Goal: Check status

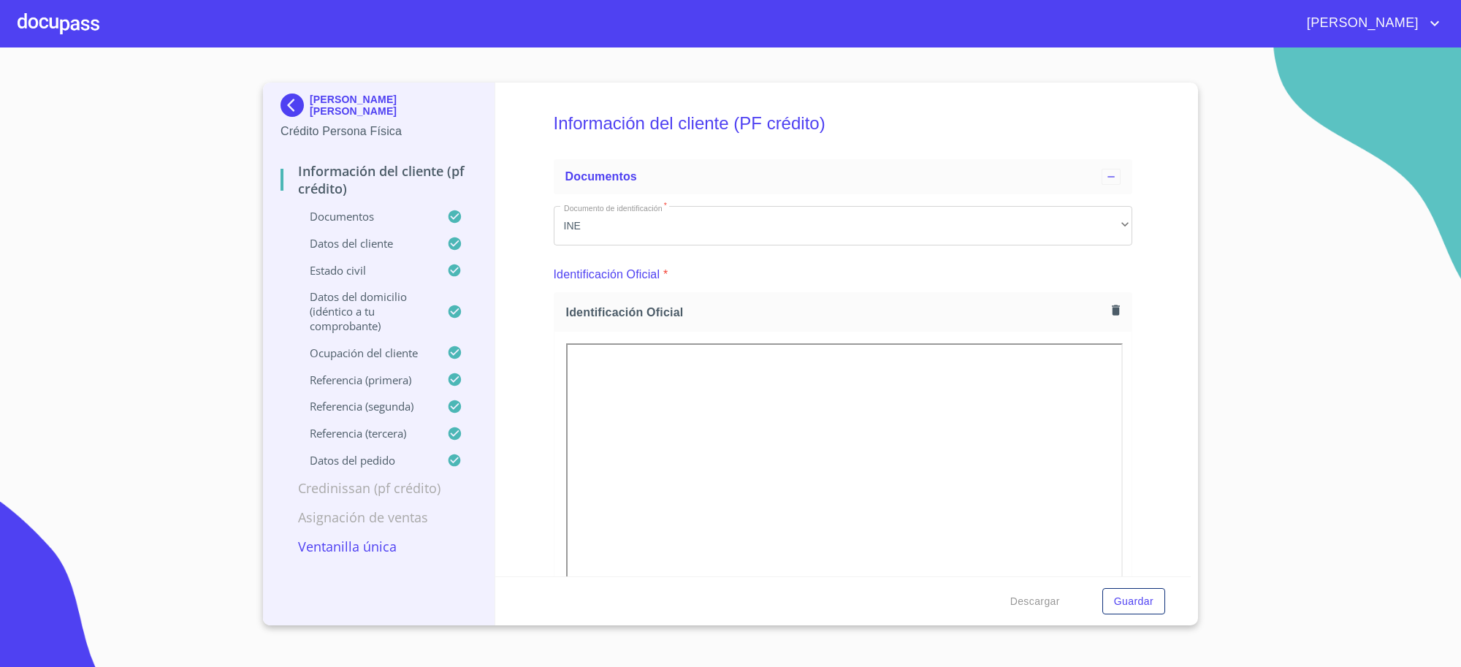
scroll to position [5599, 0]
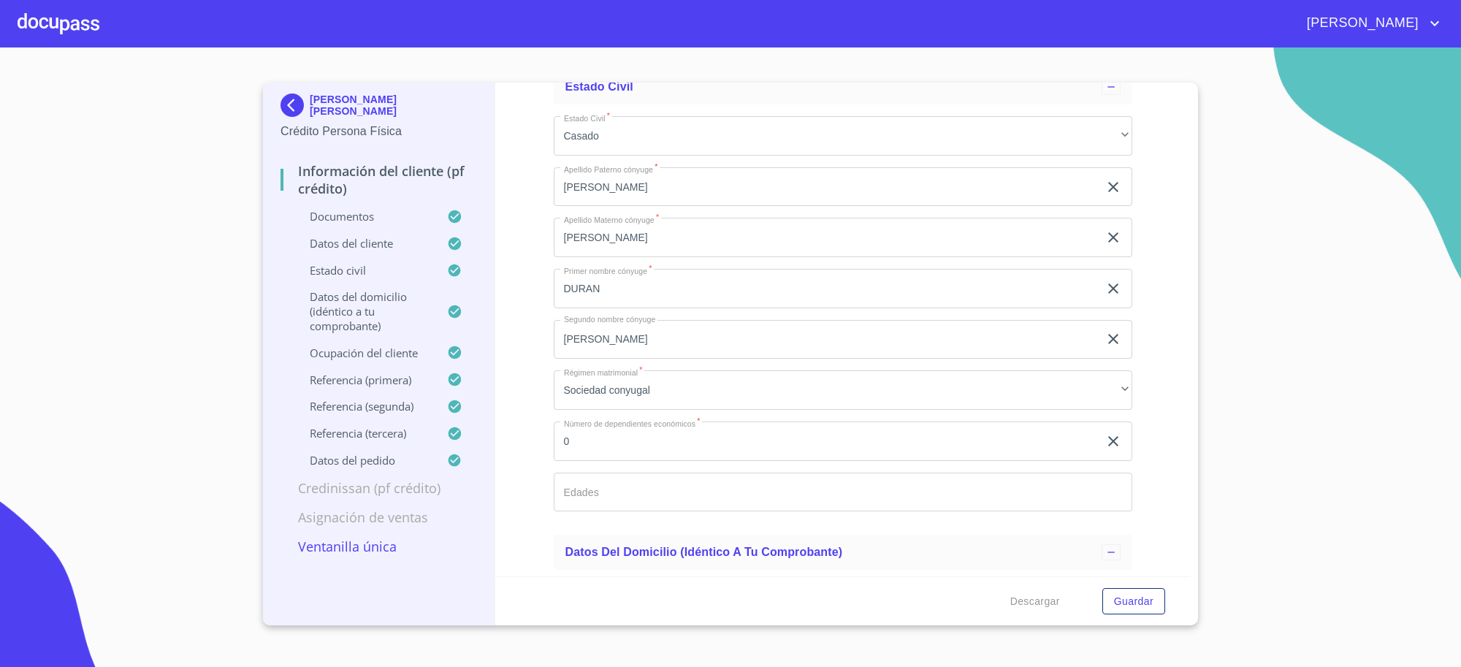
click at [310, 101] on p "[PERSON_NAME] [PERSON_NAME]" at bounding box center [393, 104] width 167 height 23
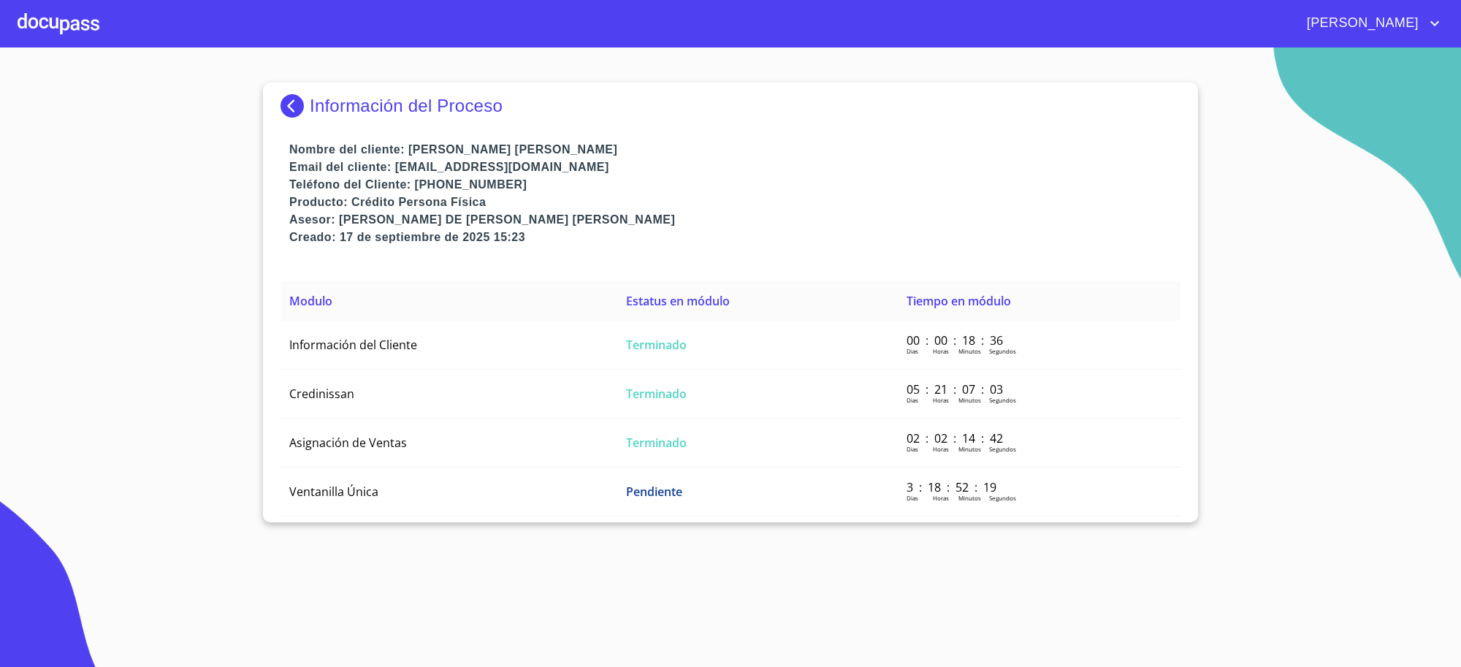
click at [310, 101] on p "Información del Proceso" at bounding box center [406, 106] width 193 height 20
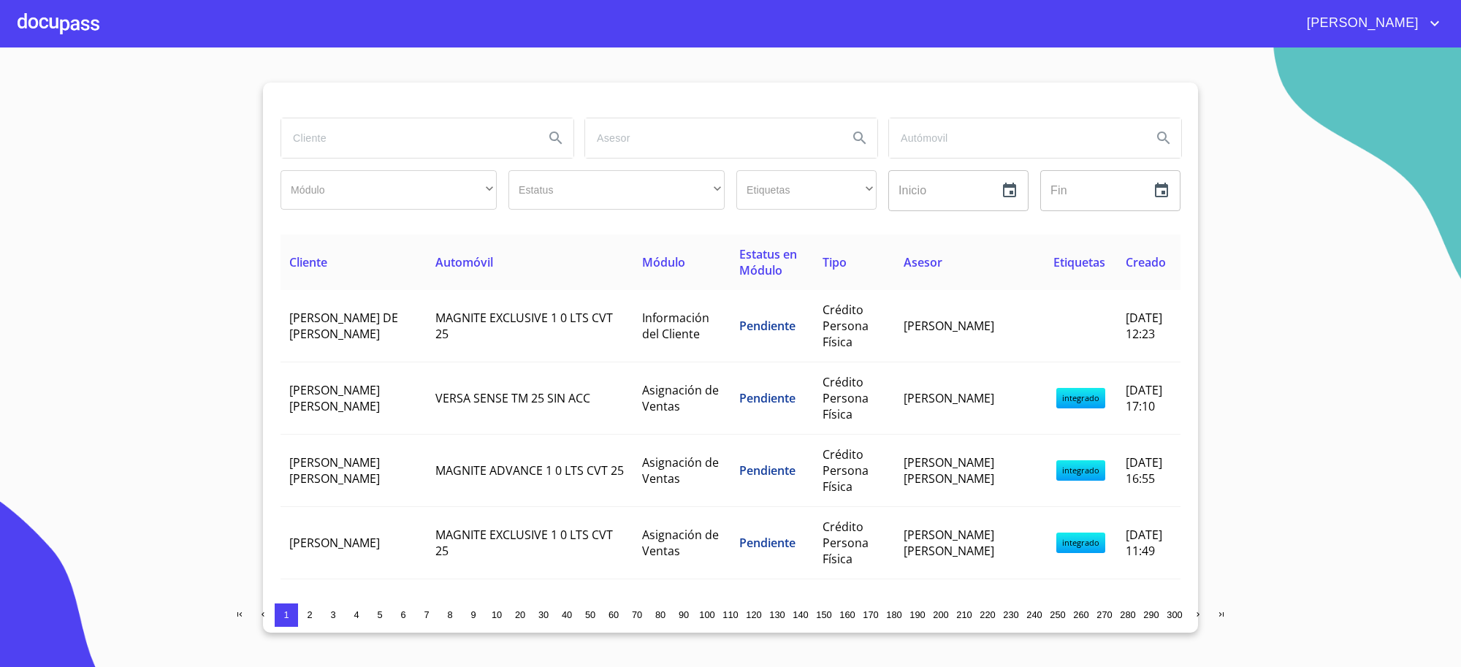
click at [461, 152] on input "search" at bounding box center [406, 137] width 251 height 39
type input "[PERSON_NAME]"
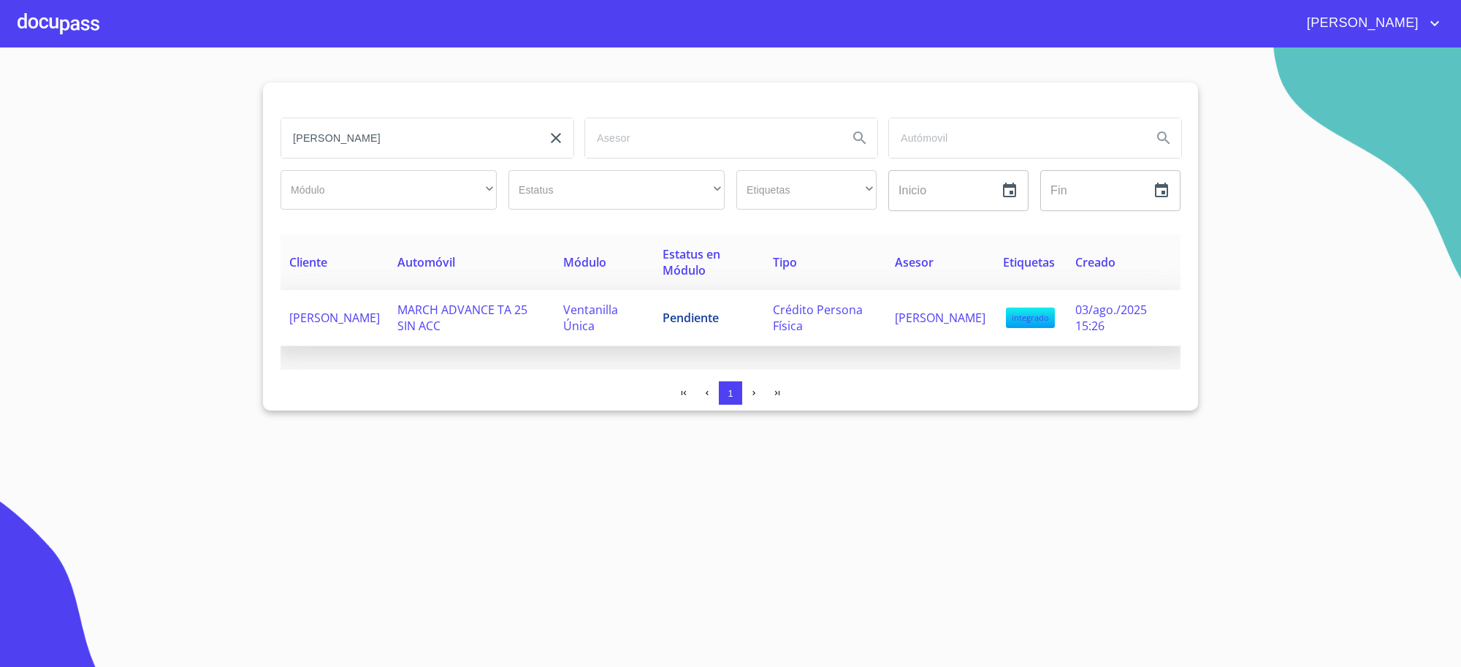
click at [656, 309] on td "Pendiente" at bounding box center [709, 318] width 110 height 56
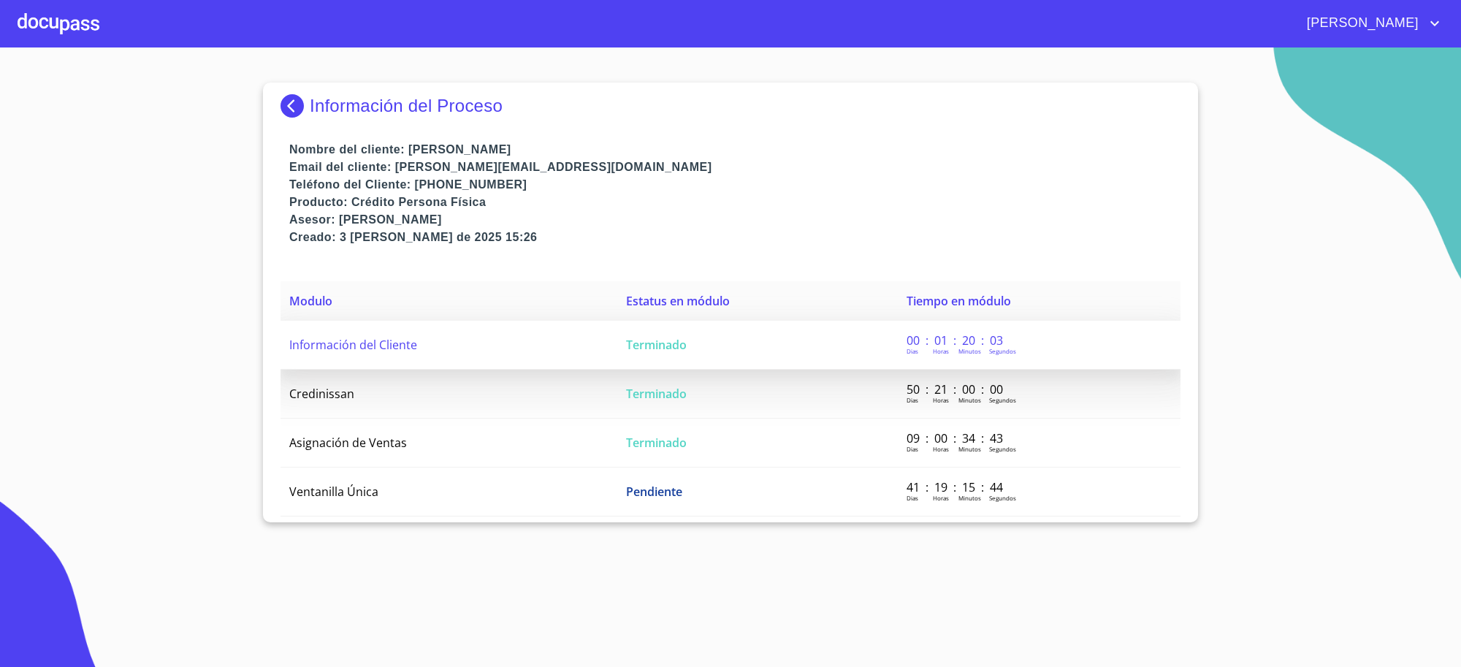
click at [661, 367] on td "Terminado" at bounding box center [757, 345] width 280 height 49
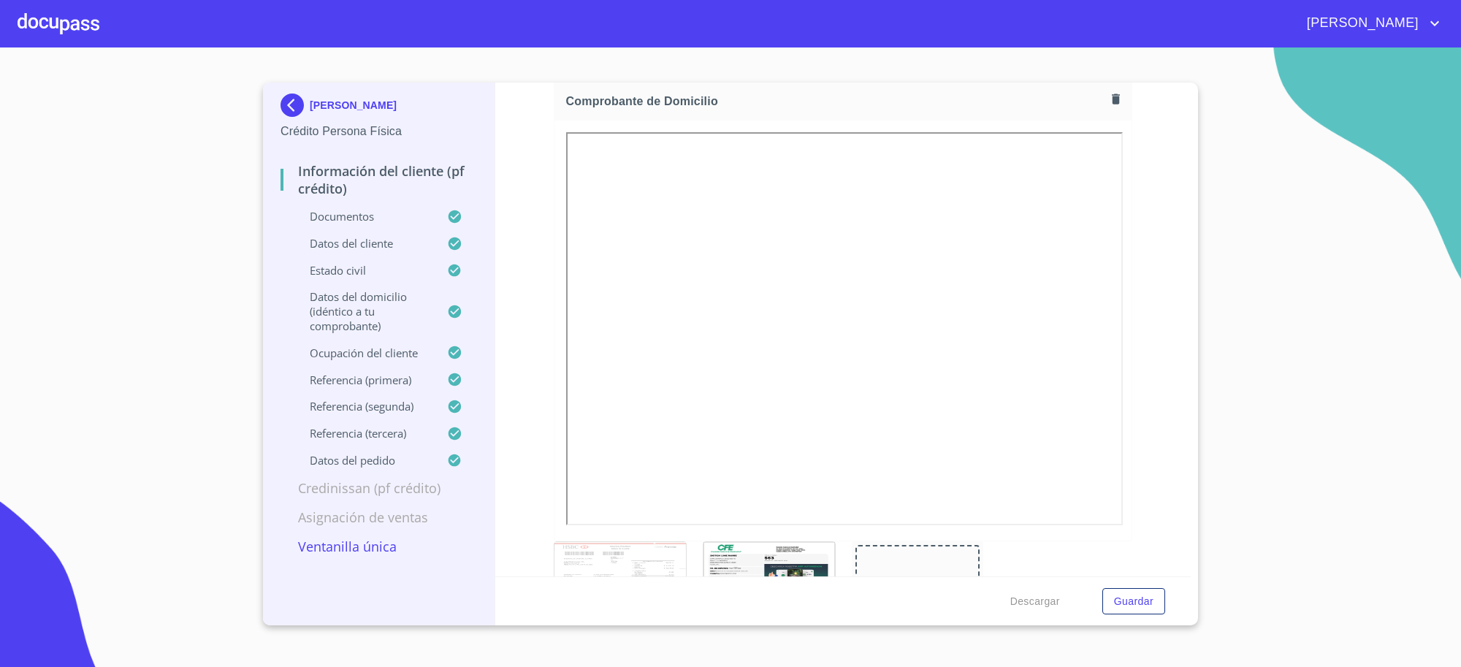
scroll to position [913, 0]
